Goal: Task Accomplishment & Management: Complete application form

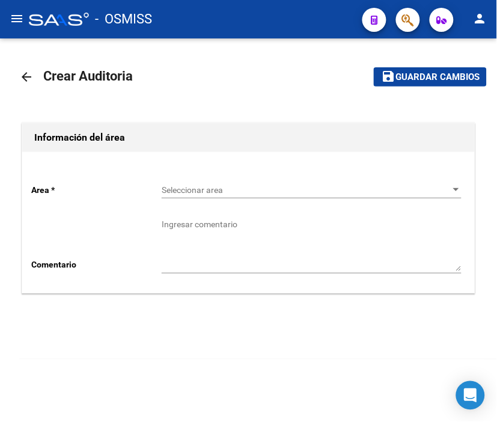
click at [413, 26] on icon "button" at bounding box center [408, 20] width 12 height 14
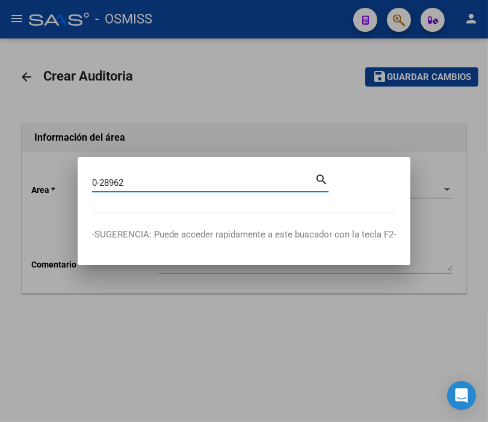
type input "0-28962"
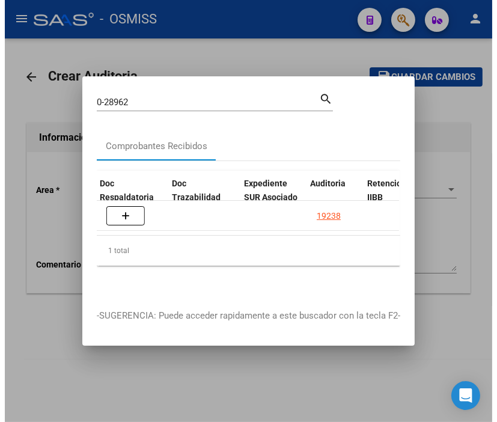
scroll to position [0, 734]
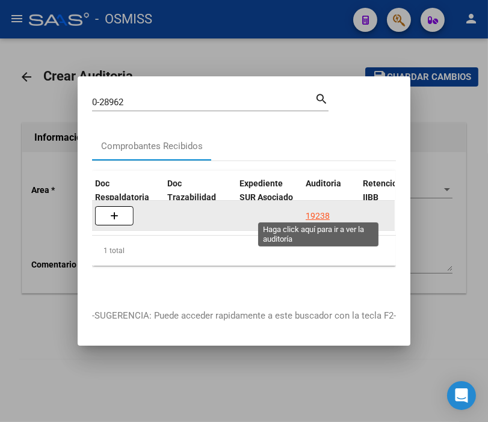
click at [317, 211] on div "19238" at bounding box center [317, 216] width 24 height 14
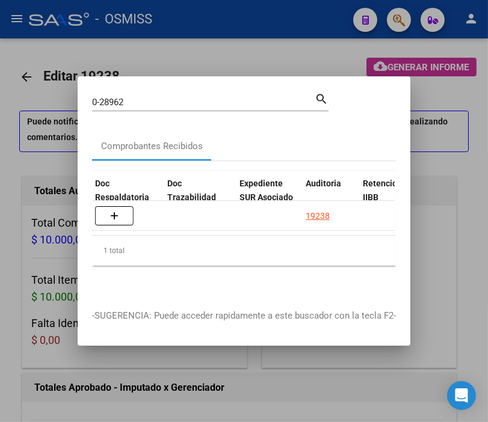
click at [218, 51] on div at bounding box center [244, 211] width 488 height 422
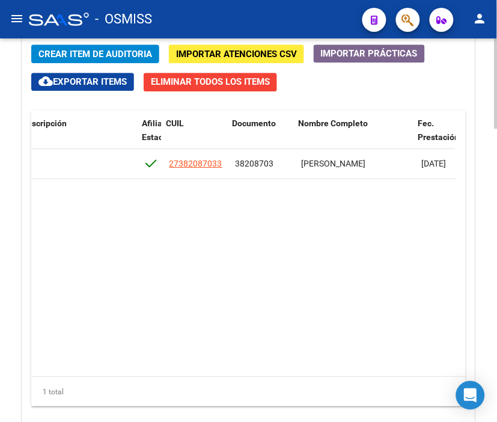
scroll to position [0, 847]
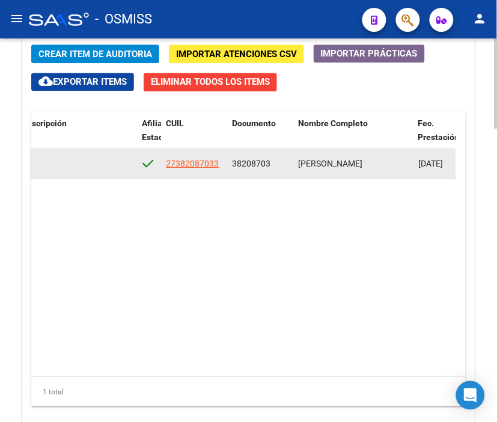
drag, startPoint x: 230, startPoint y: 162, endPoint x: 275, endPoint y: 162, distance: 44.5
click at [275, 162] on datatable-body-cell "38208703" at bounding box center [261, 163] width 66 height 29
copy span "38208703"
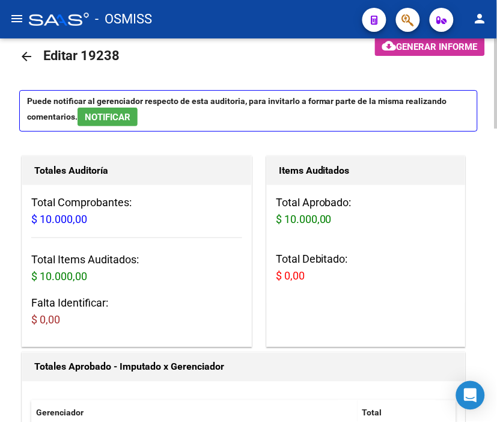
scroll to position [0, 0]
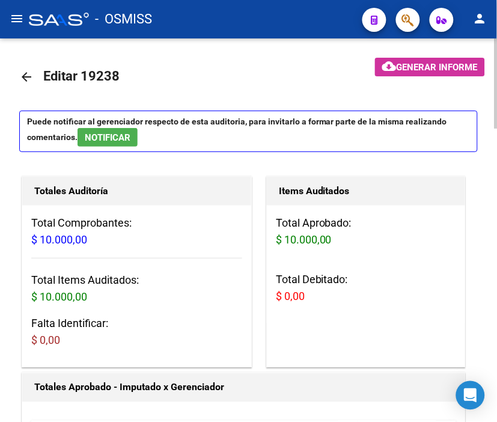
click at [24, 81] on mat-icon "arrow_back" at bounding box center [26, 77] width 14 height 14
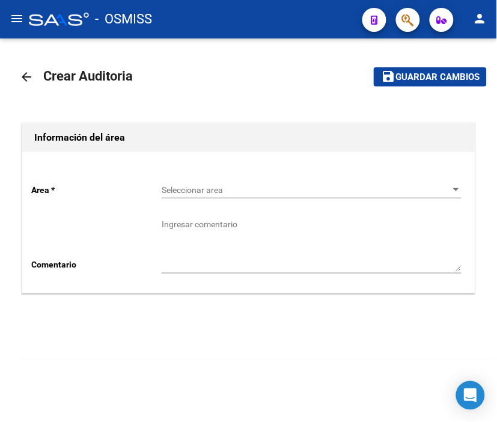
click at [215, 189] on span "Seleccionar area" at bounding box center [306, 190] width 289 height 10
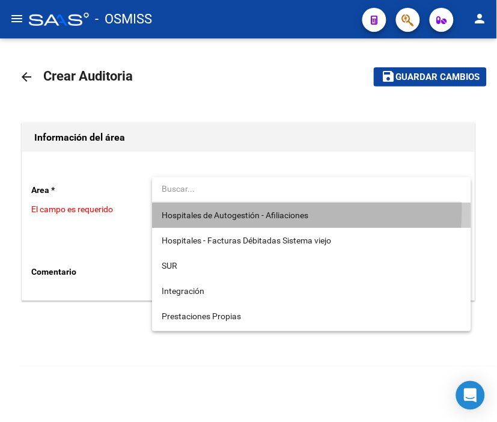
click at [233, 209] on span "Hospitales de Autogestión - Afiliaciones" at bounding box center [312, 215] width 300 height 25
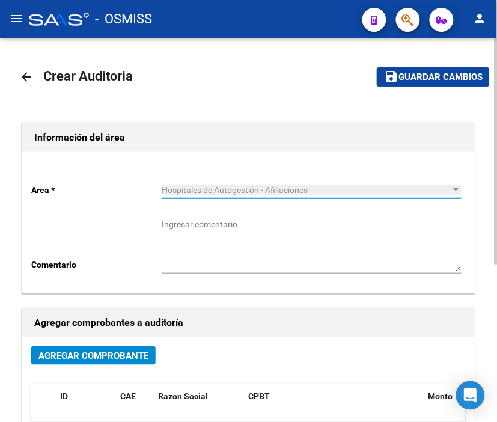
click at [104, 348] on button "Agregar Comprobante" at bounding box center [93, 355] width 124 height 19
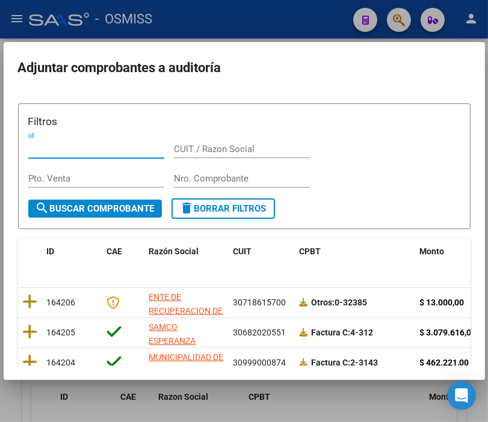
click at [199, 180] on input "Nro. Comprobante" at bounding box center [242, 178] width 136 height 11
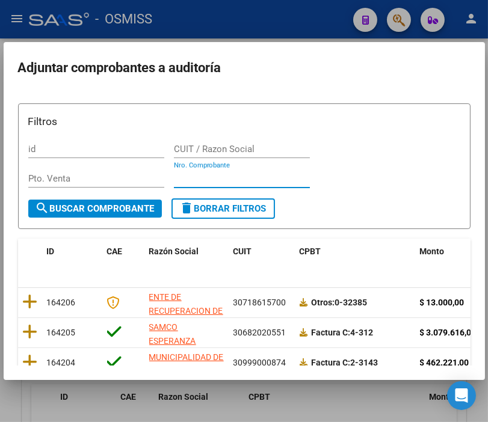
click at [186, 178] on input "Nro. Comprobante" at bounding box center [242, 178] width 136 height 11
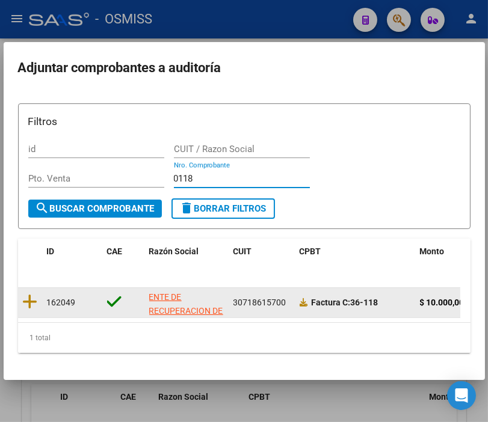
type input "0118"
click at [39, 297] on datatable-body-cell at bounding box center [30, 302] width 24 height 29
click at [25, 302] on icon at bounding box center [30, 301] width 15 height 17
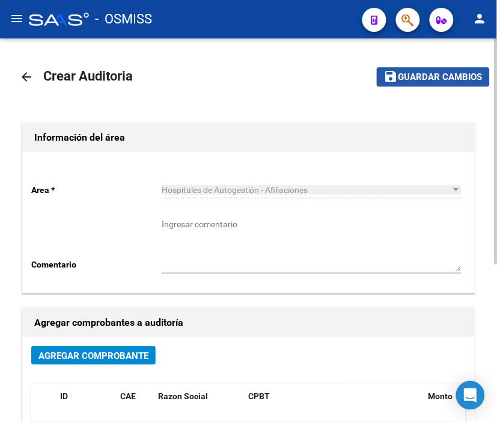
click at [440, 78] on span "Guardar cambios" at bounding box center [441, 77] width 84 height 11
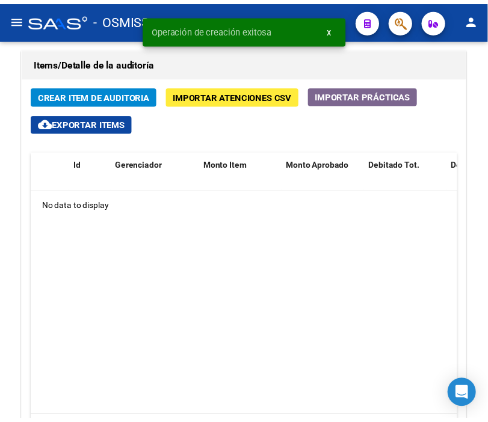
scroll to position [935, 0]
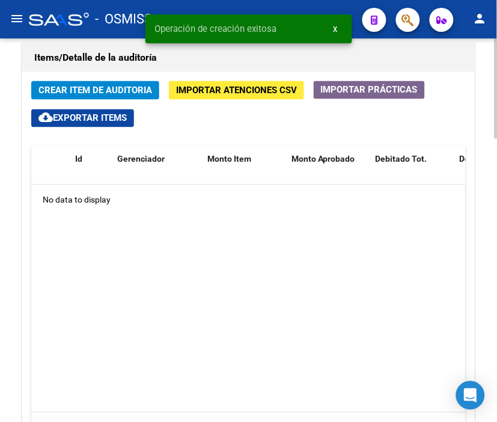
click at [87, 91] on span "Crear Item de Auditoria" at bounding box center [95, 90] width 114 height 11
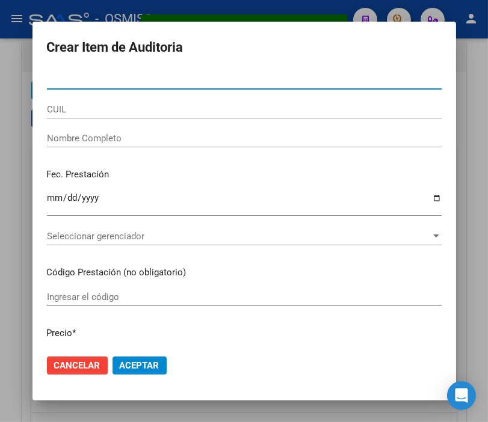
paste input "38208703"
type input "38208703"
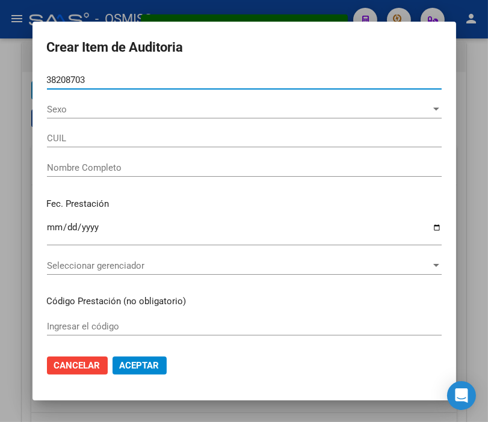
type input "27382087033"
type input "[PERSON_NAME]"
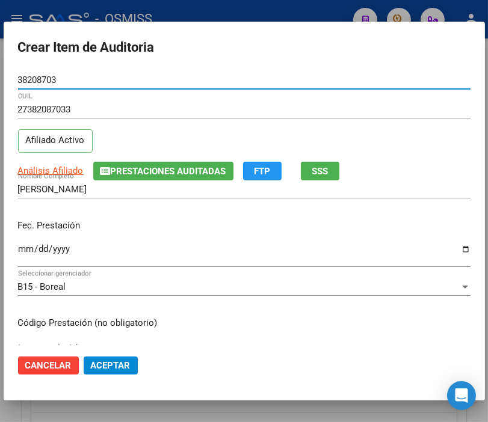
type input "38208703"
click at [26, 251] on input "Ingresar la fecha" at bounding box center [244, 253] width 452 height 19
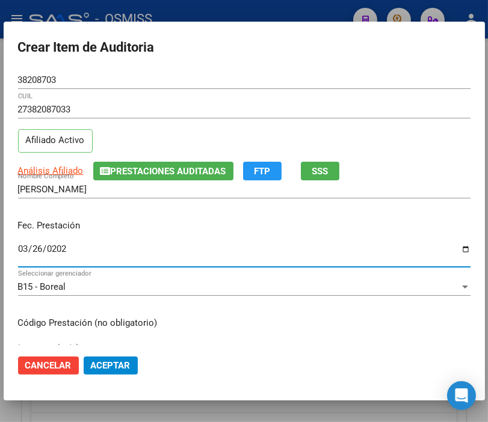
type input "[DATE]"
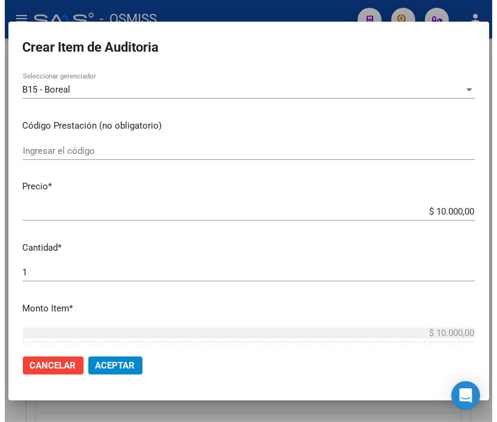
scroll to position [200, 0]
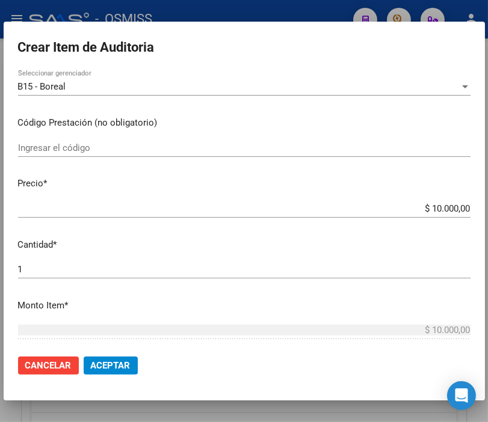
click at [105, 377] on mat-dialog-actions "Cancelar Aceptar" at bounding box center [244, 365] width 452 height 41
click at [130, 369] on button "Aceptar" at bounding box center [111, 366] width 54 height 18
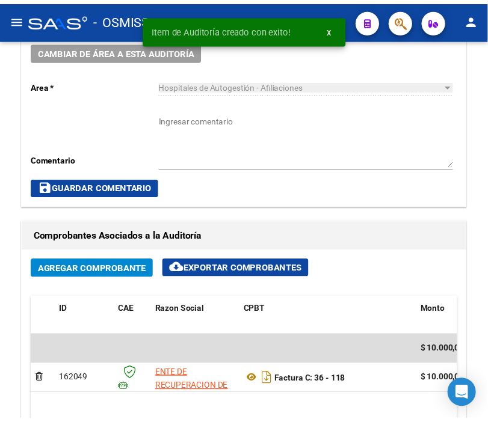
scroll to position [575, 0]
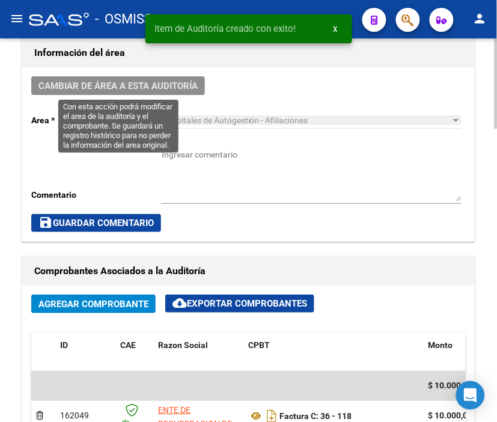
click at [133, 88] on span "Cambiar de área a esta auditoría" at bounding box center [117, 86] width 159 height 11
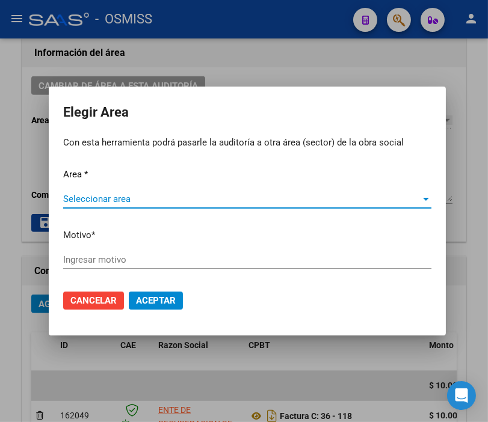
click at [112, 194] on span "Seleccionar area" at bounding box center [241, 199] width 357 height 11
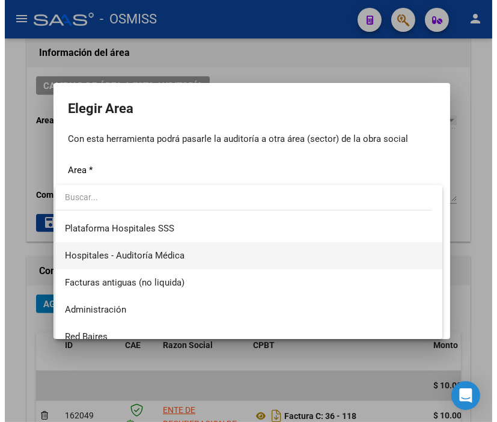
scroll to position [200, 0]
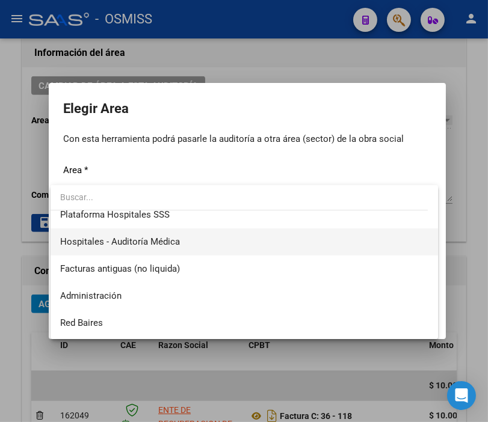
click at [152, 244] on span "Hospitales - Auditoría Médica" at bounding box center [120, 241] width 120 height 11
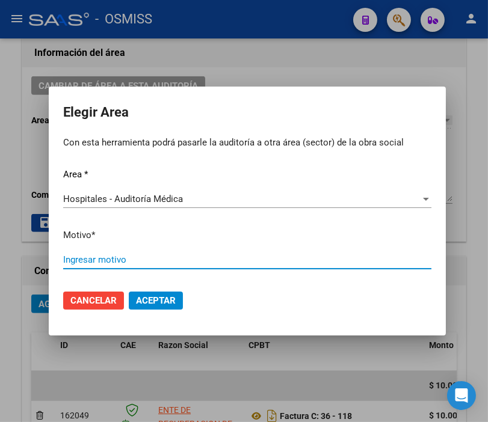
click at [105, 265] on input "Ingresar motivo" at bounding box center [247, 259] width 368 height 11
type input "a"
type input "AUDITADO"
click at [153, 298] on span "Aceptar" at bounding box center [156, 300] width 40 height 11
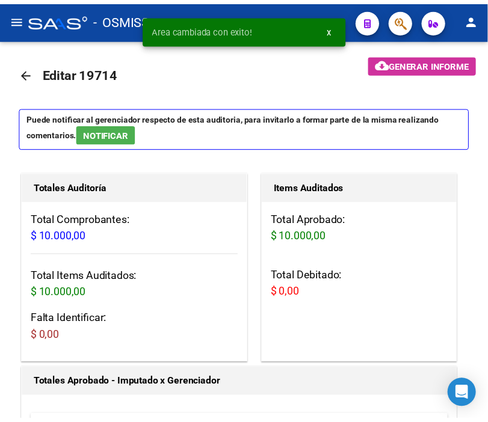
scroll to position [0, 0]
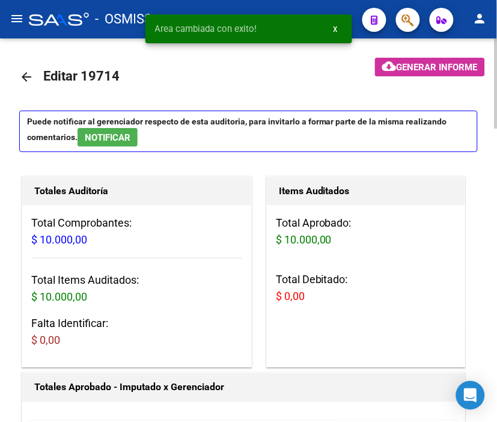
click at [22, 72] on mat-icon "arrow_back" at bounding box center [26, 77] width 14 height 14
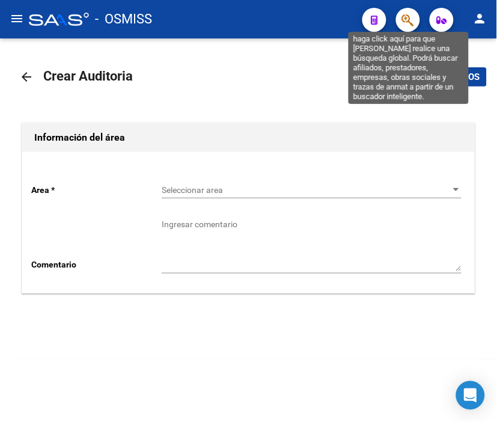
click at [404, 20] on icon "button" at bounding box center [408, 20] width 12 height 14
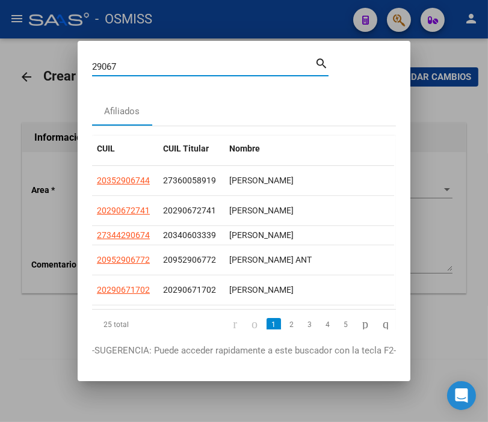
click at [92, 63] on input "29067" at bounding box center [203, 66] width 222 height 11
type input "0-29067"
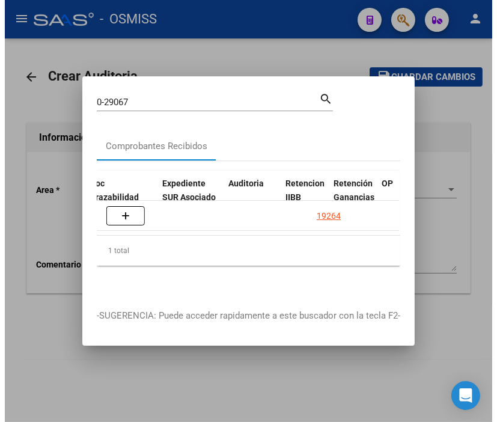
scroll to position [0, 903]
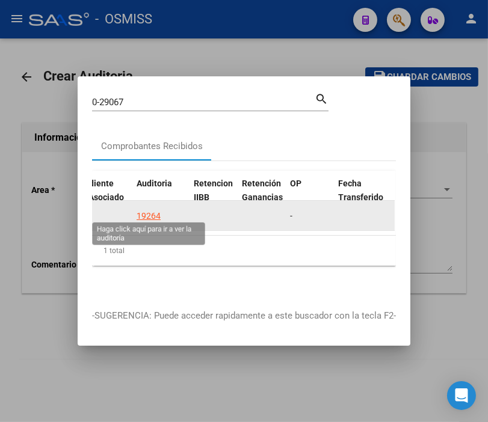
click at [152, 209] on div "19264" at bounding box center [148, 216] width 24 height 14
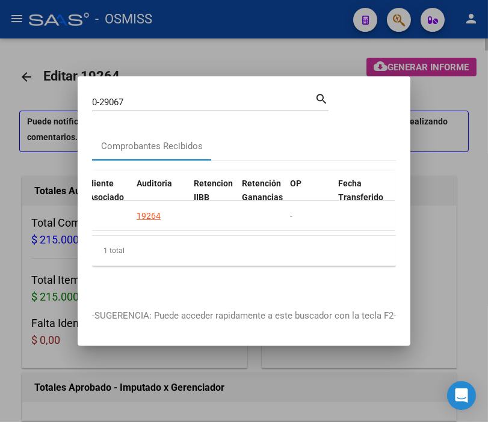
click at [197, 44] on div at bounding box center [244, 211] width 488 height 422
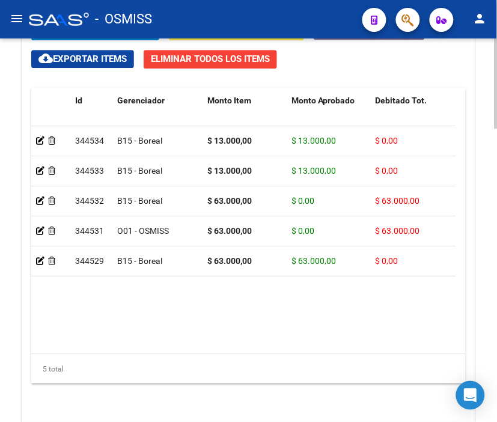
scroll to position [1135, 0]
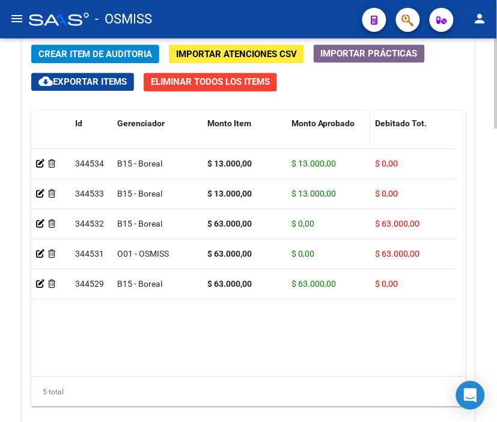
click at [319, 116] on datatable-header-cell "Monto Aprobado" at bounding box center [329, 137] width 84 height 53
click at [317, 123] on span "Monto Aprobado" at bounding box center [324, 123] width 64 height 10
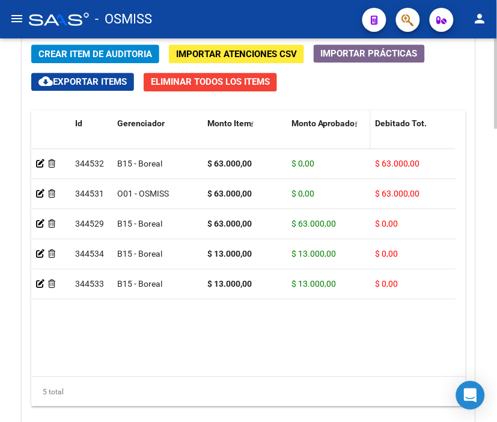
click at [317, 123] on span "Monto Aprobado" at bounding box center [324, 123] width 64 height 10
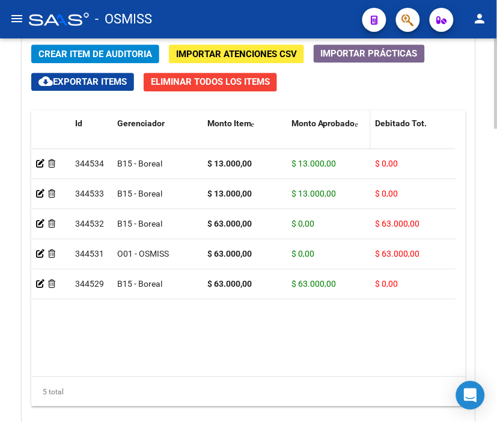
click at [326, 133] on datatable-header-cell "Monto Aprobado" at bounding box center [329, 137] width 84 height 53
click at [328, 124] on span "Monto Aprobado" at bounding box center [324, 123] width 64 height 10
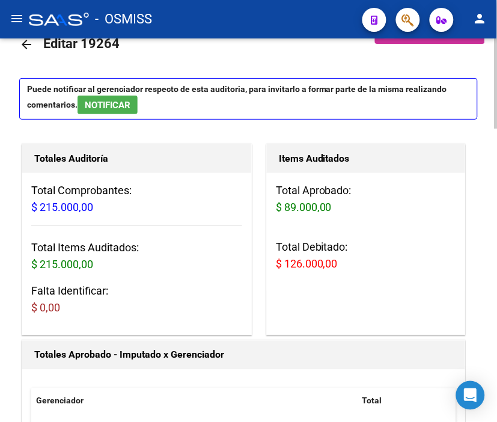
scroll to position [0, 0]
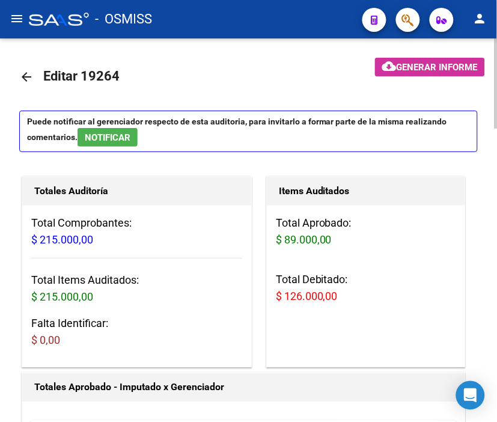
click at [25, 70] on mat-icon "arrow_back" at bounding box center [26, 77] width 14 height 14
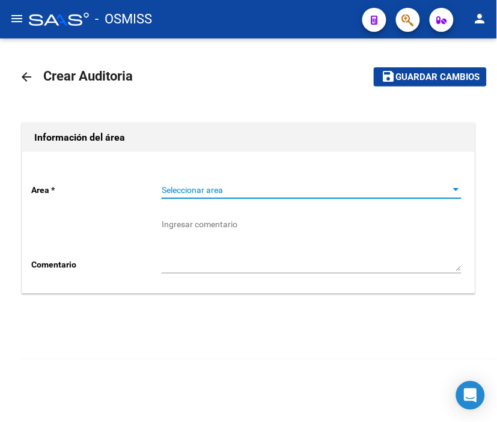
click at [232, 185] on span "Seleccionar area" at bounding box center [306, 190] width 289 height 10
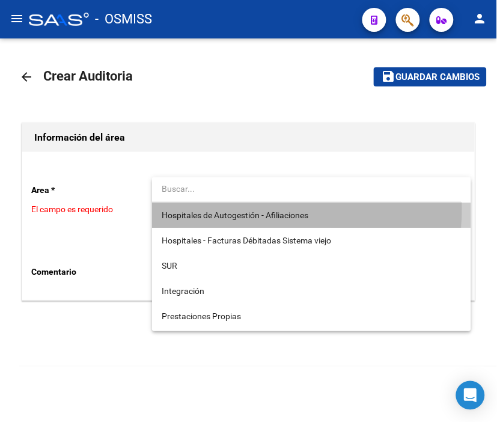
click at [244, 209] on span "Hospitales de Autogestión - Afiliaciones" at bounding box center [312, 215] width 300 height 25
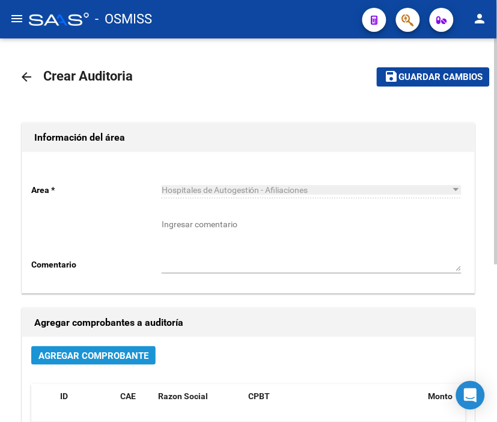
click at [123, 348] on button "Agregar Comprobante" at bounding box center [93, 355] width 124 height 19
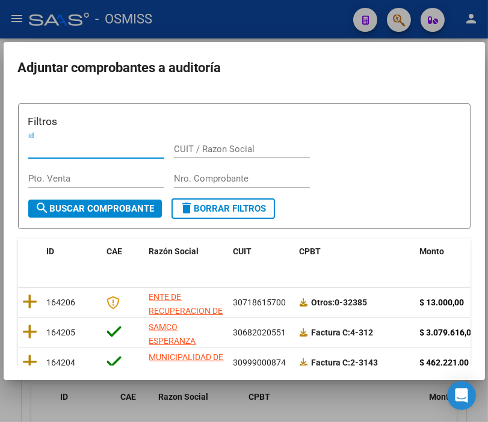
click at [199, 184] on div "Nro. Comprobante" at bounding box center [242, 179] width 136 height 18
click at [206, 178] on input "Nro. Comprobante" at bounding box center [242, 178] width 136 height 11
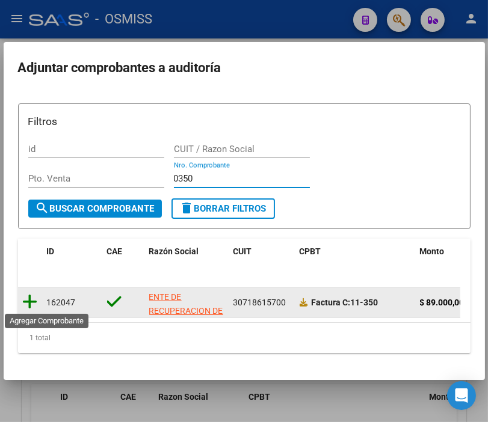
type input "0350"
click at [28, 293] on icon at bounding box center [30, 301] width 15 height 17
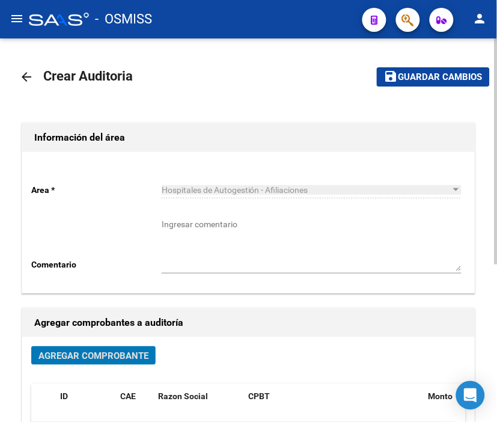
click at [426, 73] on span "Guardar cambios" at bounding box center [441, 77] width 84 height 11
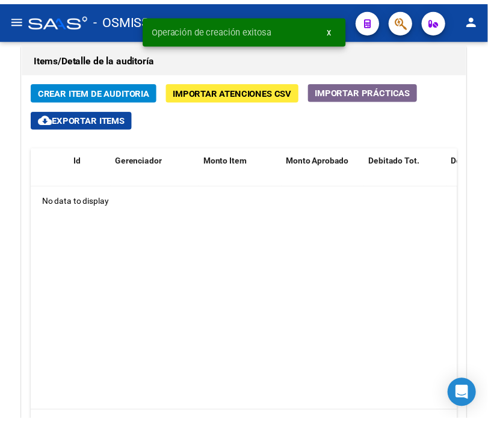
scroll to position [935, 0]
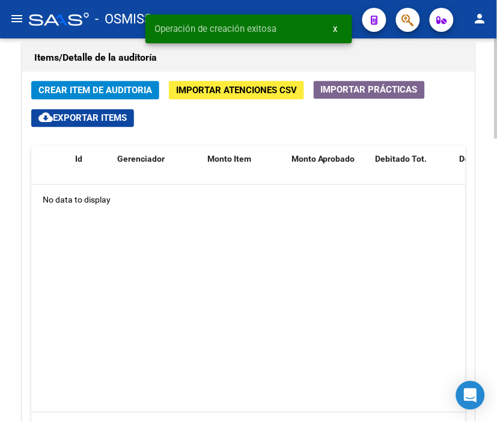
click at [106, 92] on span "Crear Item de Auditoria" at bounding box center [95, 90] width 114 height 11
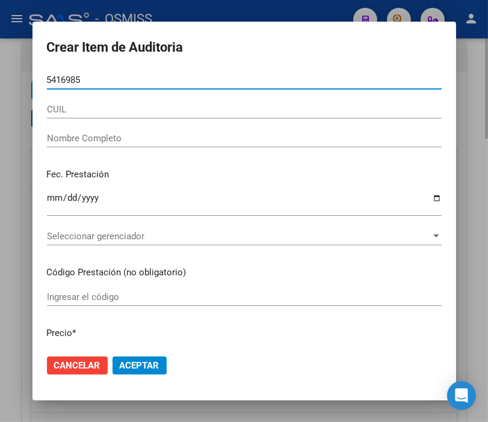
type input "54169857"
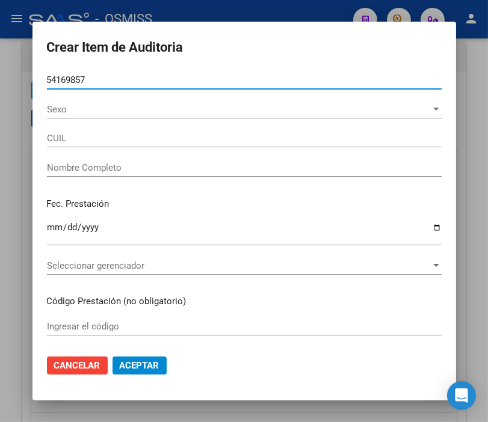
type input "23541698574"
type input "[PERSON_NAME], [PERSON_NAME]"
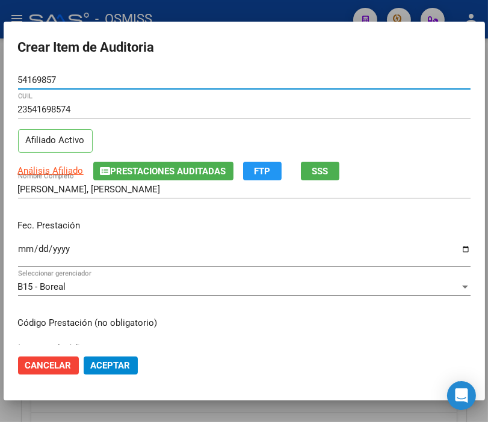
type input "54169857"
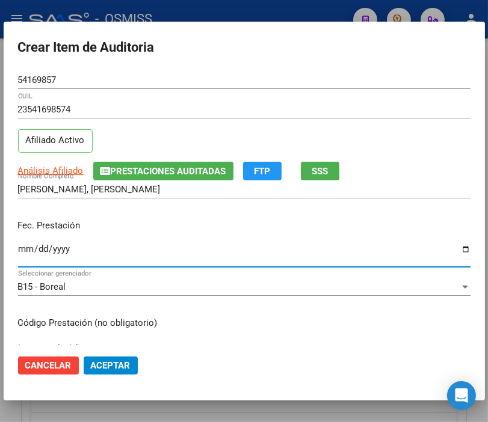
click at [28, 248] on input "Ingresar la fecha" at bounding box center [244, 253] width 452 height 19
type input "[DATE]"
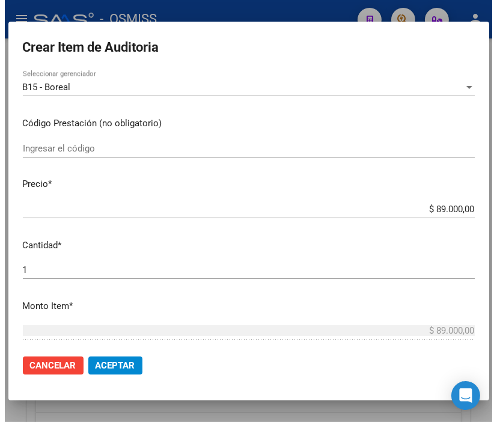
scroll to position [200, 0]
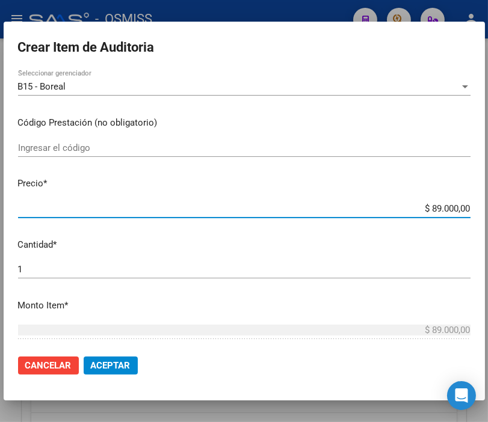
drag, startPoint x: 408, startPoint y: 207, endPoint x: 497, endPoint y: 209, distance: 89.6
click at [488, 209] on html "menu - OSMISS person Firma Express Padrón Padrón Ágil Análisis Afiliado Integra…" at bounding box center [244, 211] width 488 height 422
type input "$ 0,06"
type input "$ 0,63"
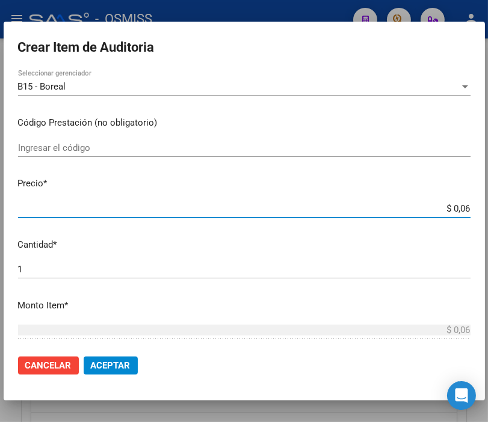
type input "$ 0,63"
type input "$ 6,30"
type input "$ 63,00"
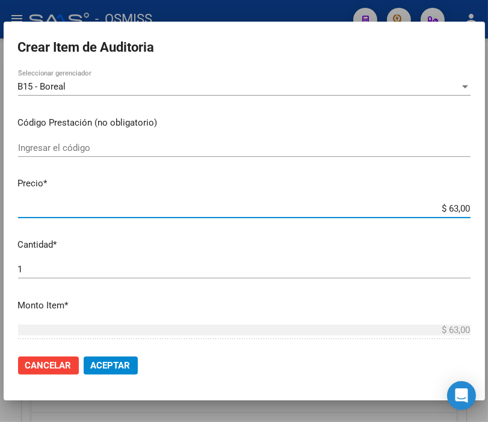
type input "$ 630,00"
type input "$ 6.300,00"
type input "$ 63.000,00"
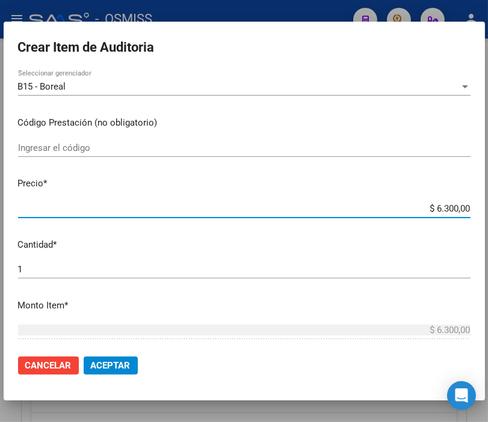
type input "$ 63.000,00"
click at [108, 357] on button "Aceptar" at bounding box center [111, 366] width 54 height 18
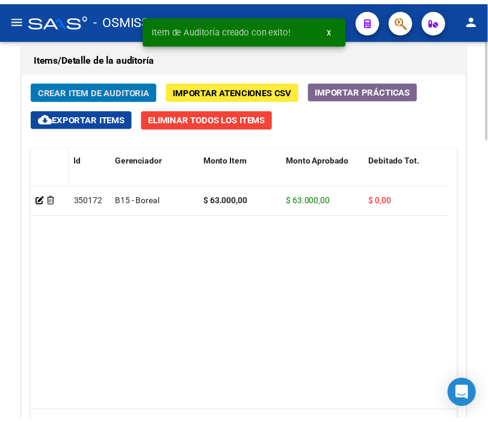
scroll to position [1099, 0]
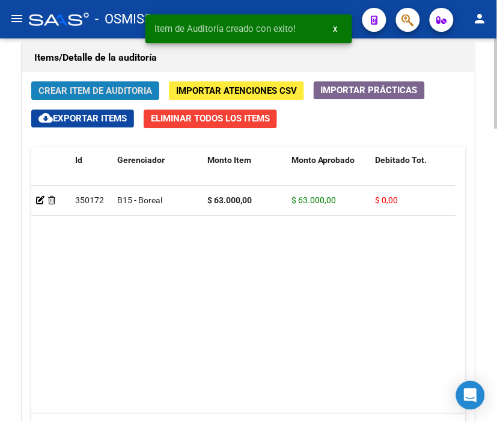
click at [87, 87] on span "Crear Item de Auditoria" at bounding box center [95, 90] width 114 height 11
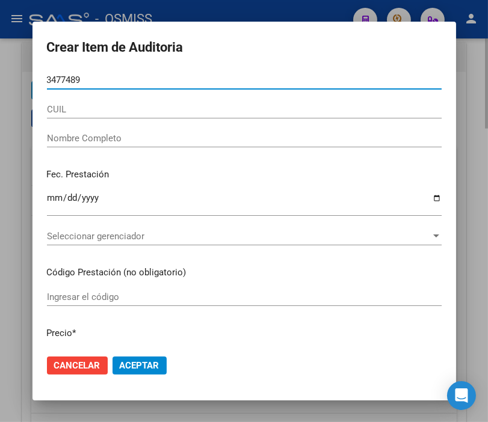
type input "34774898"
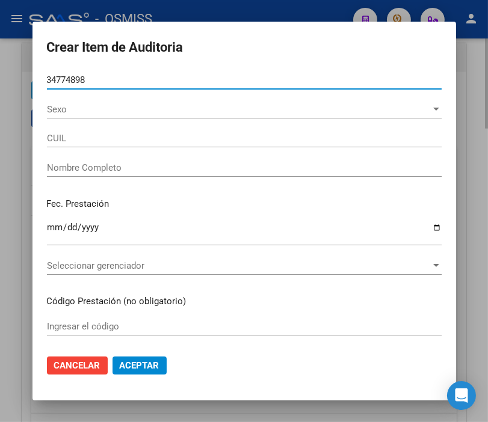
type input "20347748987"
type input "[PERSON_NAME] [PERSON_NAME]"
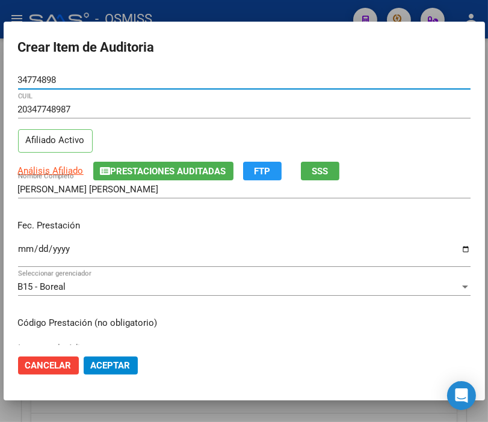
type input "34774898"
click at [170, 171] on span "Prestaciones Auditadas" at bounding box center [168, 171] width 115 height 11
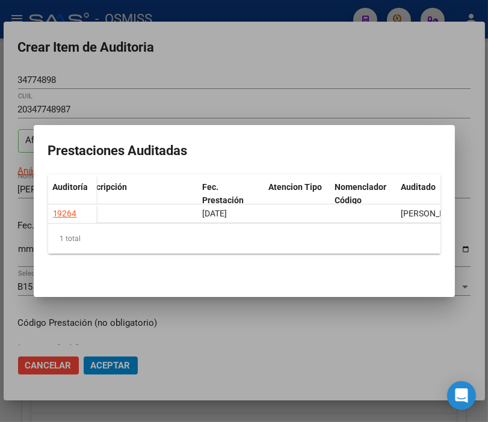
scroll to position [0, 0]
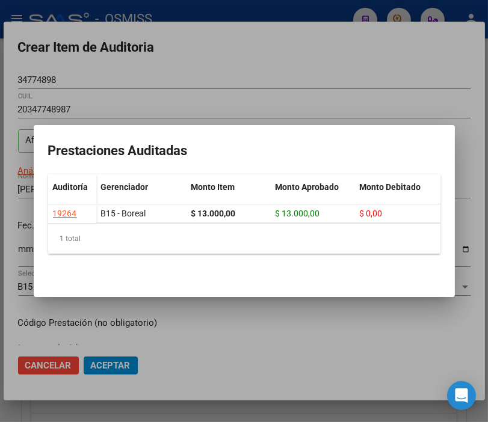
click at [244, 72] on div at bounding box center [244, 211] width 488 height 422
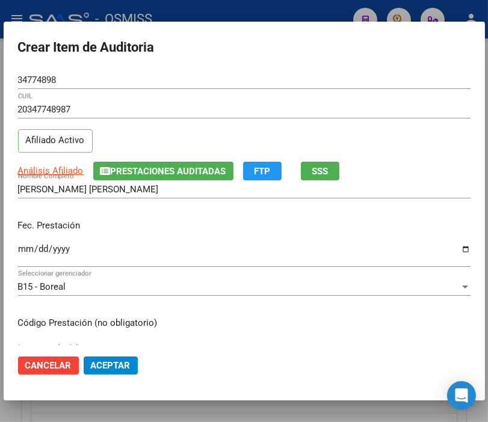
click at [24, 244] on input "Ingresar la fecha" at bounding box center [244, 253] width 452 height 19
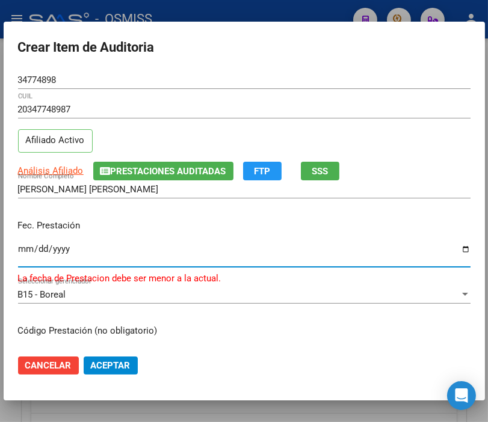
type input "0525-03-03"
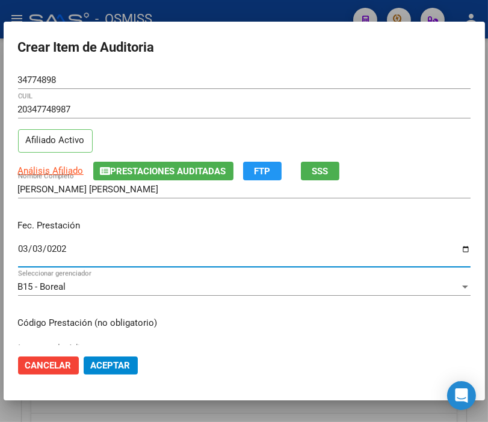
type input "[DATE]"
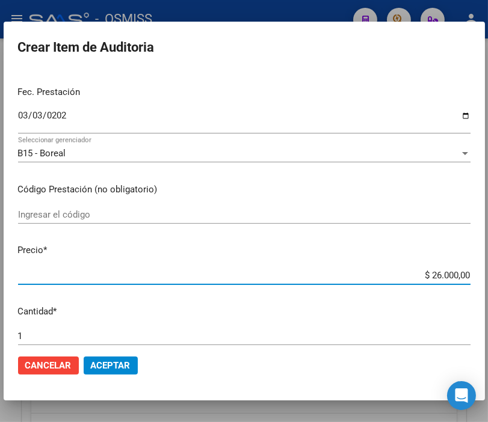
drag, startPoint x: 394, startPoint y: 275, endPoint x: 497, endPoint y: 275, distance: 103.4
click at [488, 275] on html "menu - OSMISS person Firma Express Padrón Padrón Ágil Análisis Afiliado Integra…" at bounding box center [244, 211] width 488 height 422
type input "$ 0,01"
type input "$ 0,13"
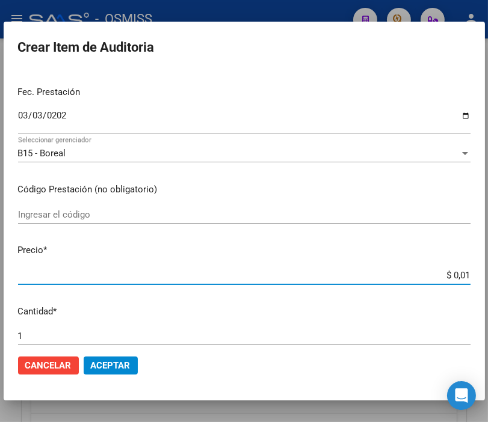
type input "$ 0,13"
type input "$ 1,30"
type input "$ 13,00"
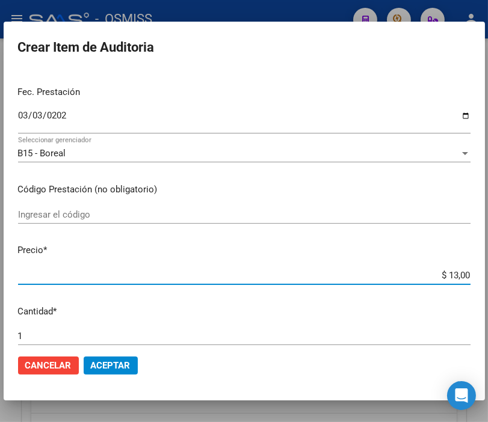
type input "$ 130,00"
type input "$ 1.300,00"
type input "$ 13.000,00"
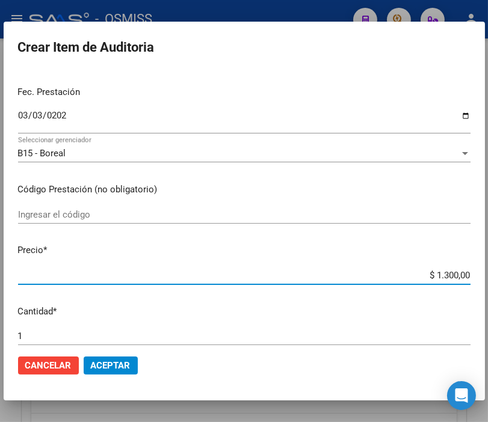
type input "$ 13.000,00"
click at [118, 367] on span "Aceptar" at bounding box center [111, 365] width 40 height 11
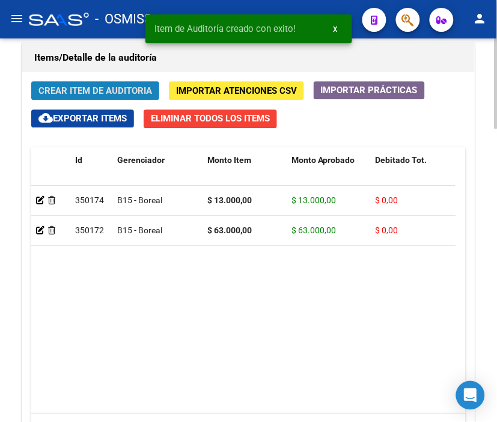
click at [94, 85] on span "Crear Item de Auditoria" at bounding box center [95, 90] width 114 height 11
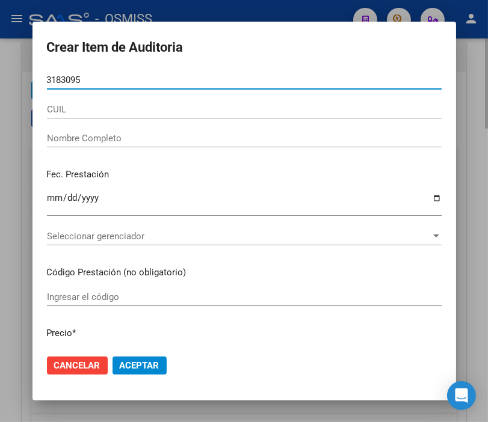
type input "31830959"
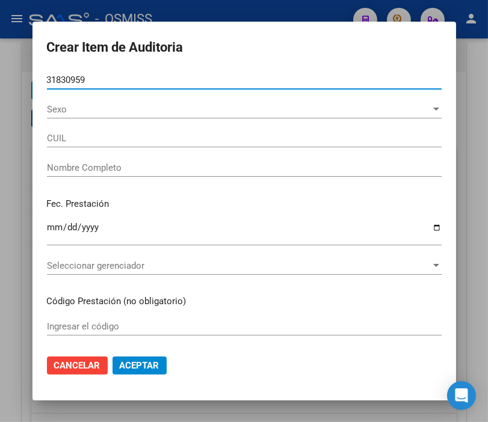
type input "20318309591"
type input "[PERSON_NAME] [PERSON_NAME]"
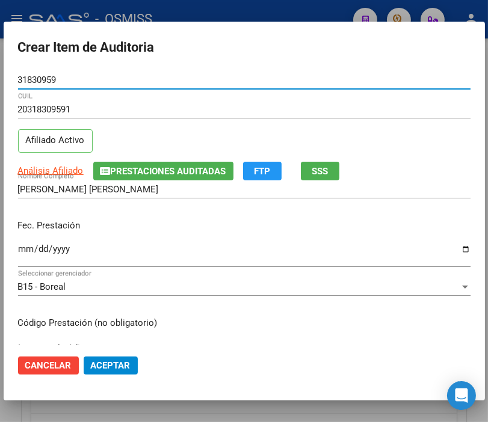
type input "31830959"
click at [28, 247] on input "Ingresar la fecha" at bounding box center [244, 253] width 452 height 19
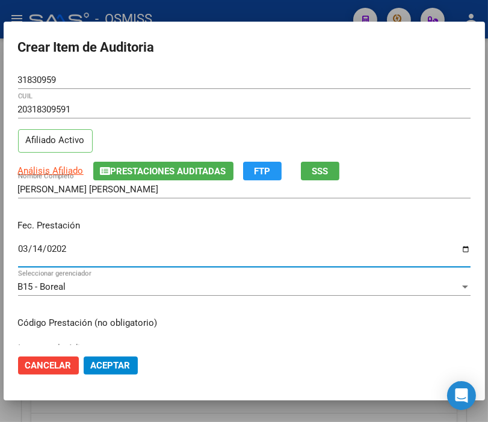
type input "[DATE]"
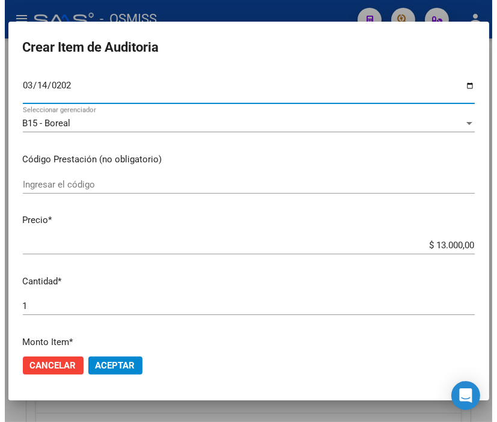
scroll to position [200, 0]
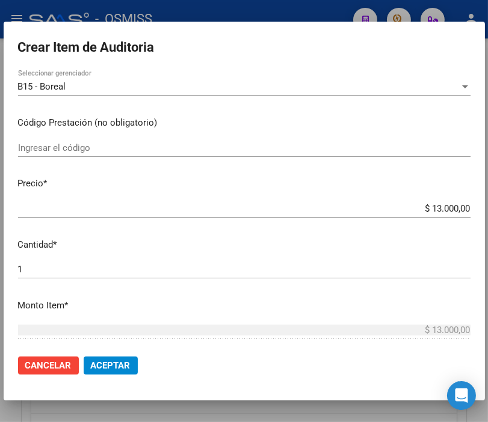
click at [120, 364] on span "Aceptar" at bounding box center [111, 365] width 40 height 11
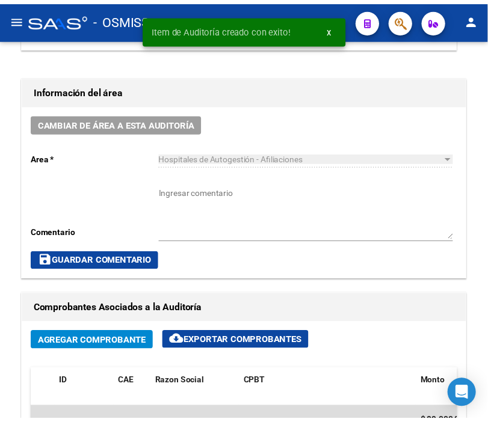
scroll to position [497, 0]
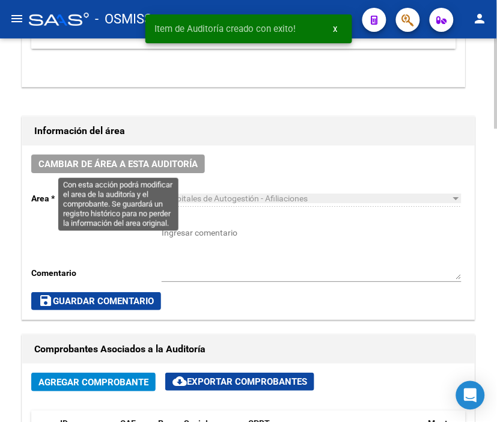
click at [160, 163] on span "Cambiar de área a esta auditoría" at bounding box center [117, 164] width 159 height 11
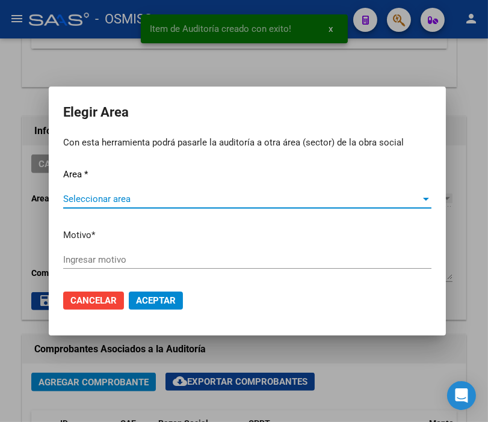
click at [130, 200] on span "Seleccionar area" at bounding box center [241, 199] width 357 height 11
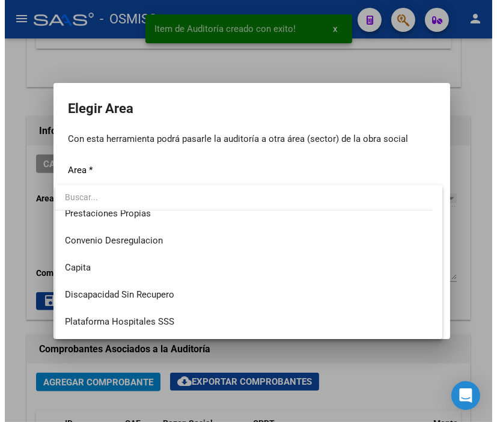
scroll to position [133, 0]
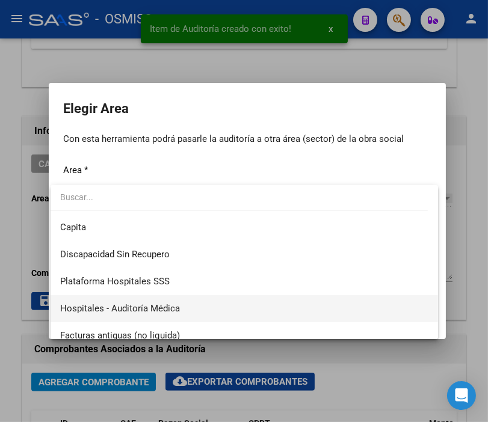
click at [165, 299] on span "Hospitales - Auditoría Médica" at bounding box center [244, 308] width 368 height 27
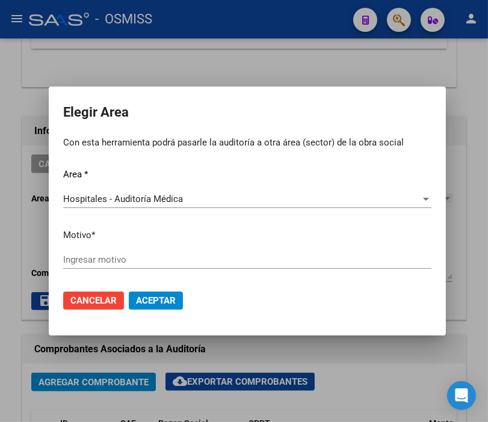
click at [117, 253] on div "Ingresar motivo" at bounding box center [247, 260] width 368 height 18
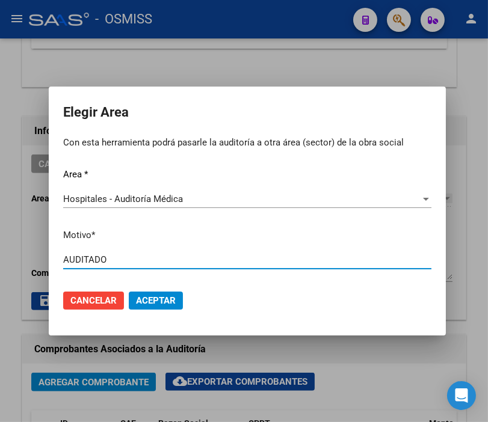
type input "AUDITADO"
click at [167, 304] on span "Aceptar" at bounding box center [156, 300] width 40 height 11
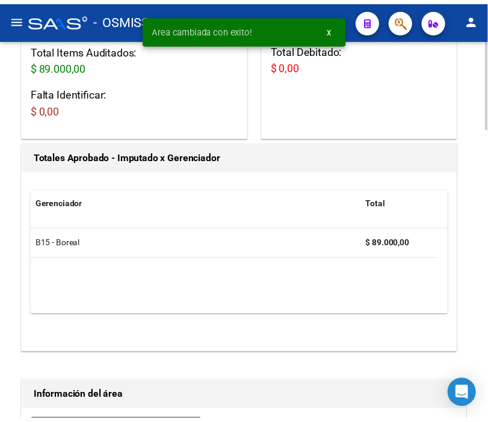
scroll to position [0, 0]
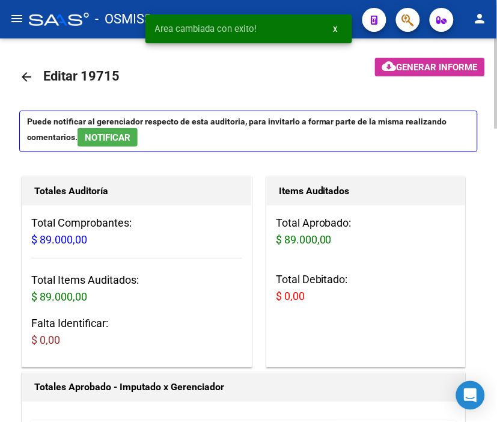
click at [24, 75] on mat-icon "arrow_back" at bounding box center [26, 77] width 14 height 14
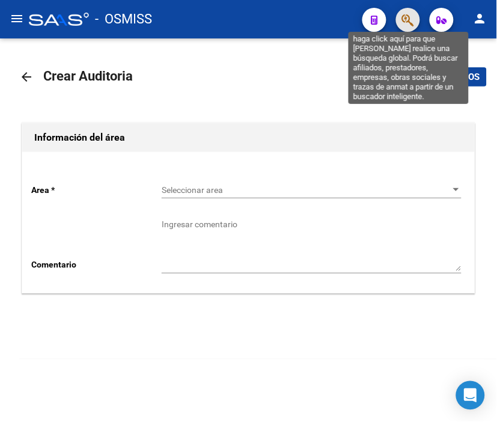
click at [409, 26] on icon "button" at bounding box center [408, 20] width 12 height 14
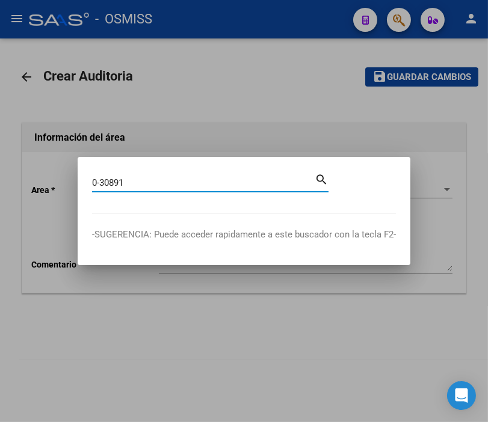
type input "0-30891"
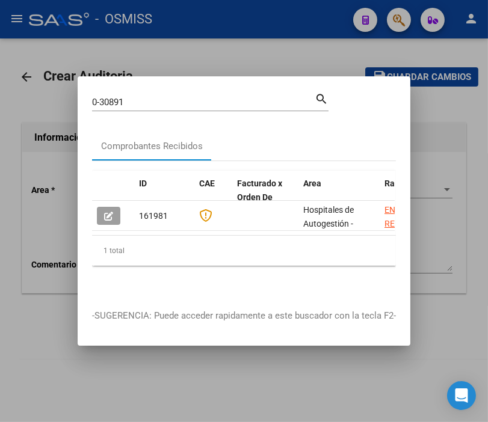
click at [452, 105] on div at bounding box center [244, 211] width 488 height 422
